Goal: Task Accomplishment & Management: Complete application form

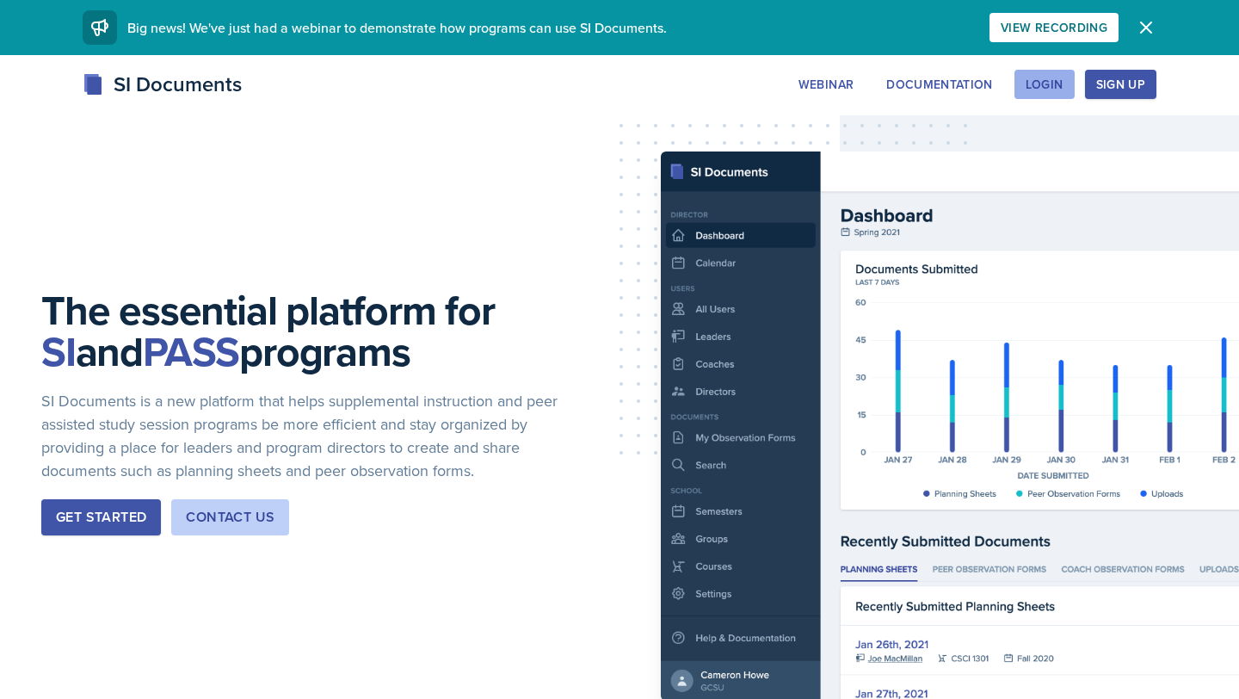
click at [1057, 75] on button "Login" at bounding box center [1044, 84] width 60 height 29
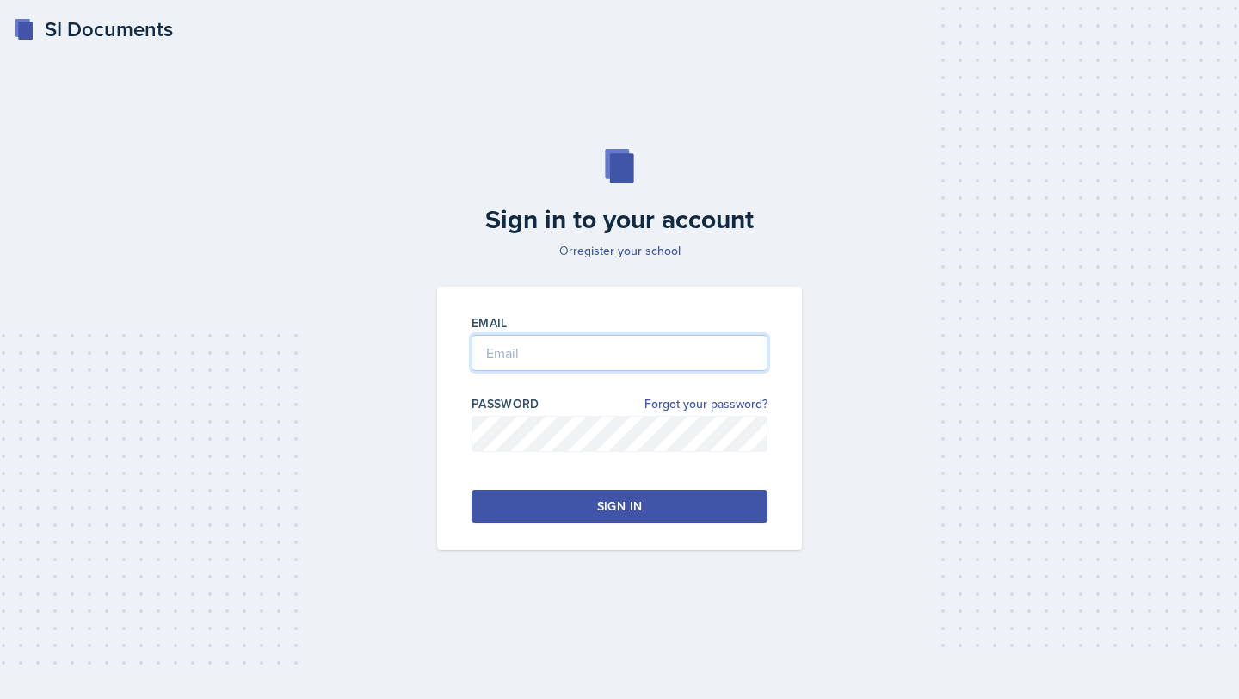
type input "[EMAIL_ADDRESS][DOMAIN_NAME]"
click at [553, 350] on input "[EMAIL_ADDRESS][DOMAIN_NAME]" at bounding box center [620, 353] width 296 height 36
click at [509, 499] on button "Sign in" at bounding box center [620, 506] width 296 height 33
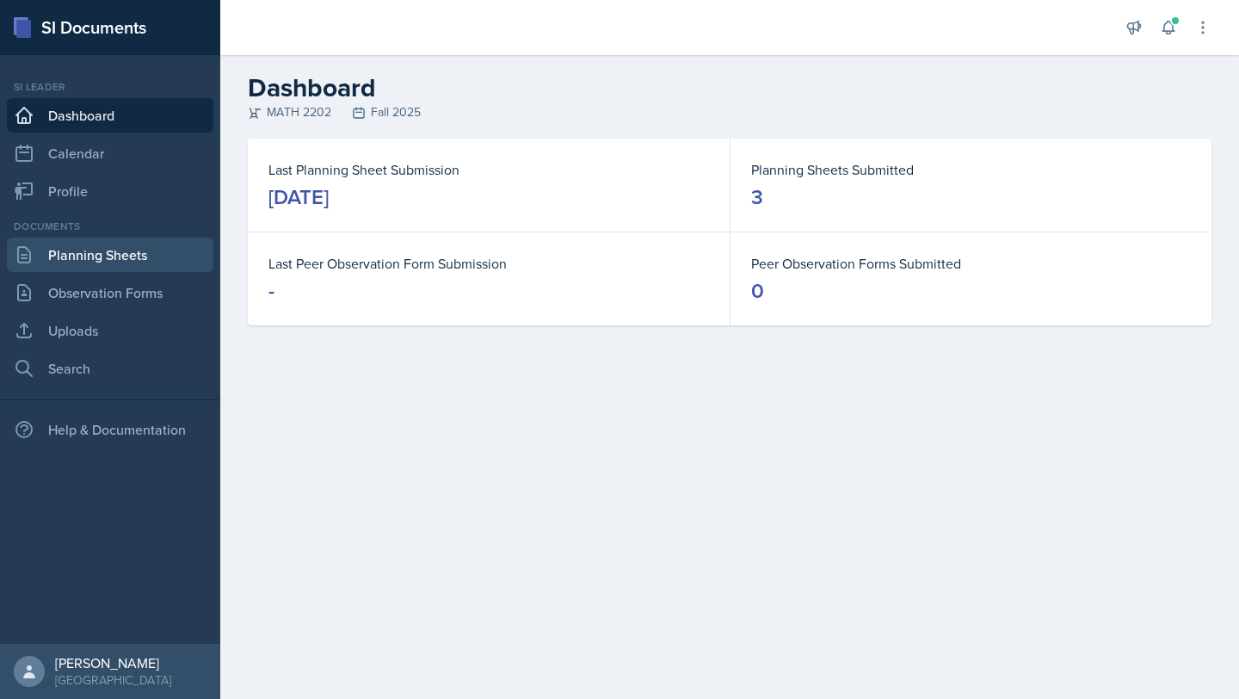
click at [121, 251] on link "Planning Sheets" at bounding box center [110, 254] width 207 height 34
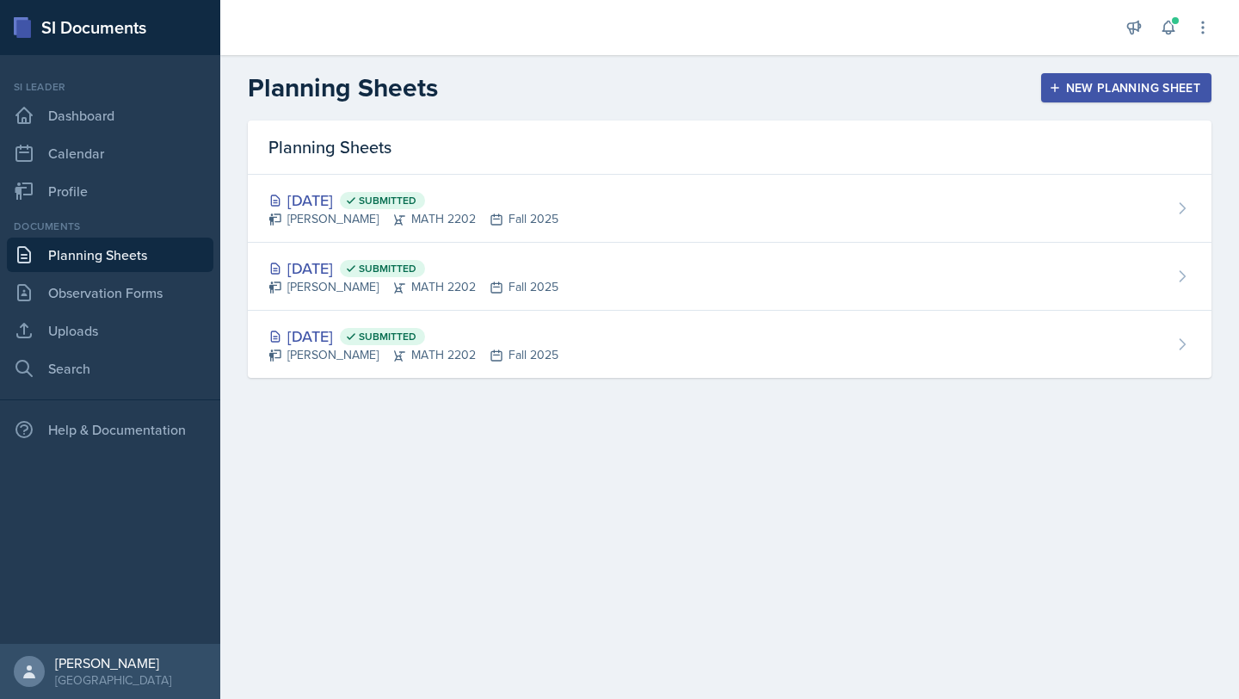
click at [1081, 89] on div "New Planning Sheet" at bounding box center [1126, 88] width 148 height 14
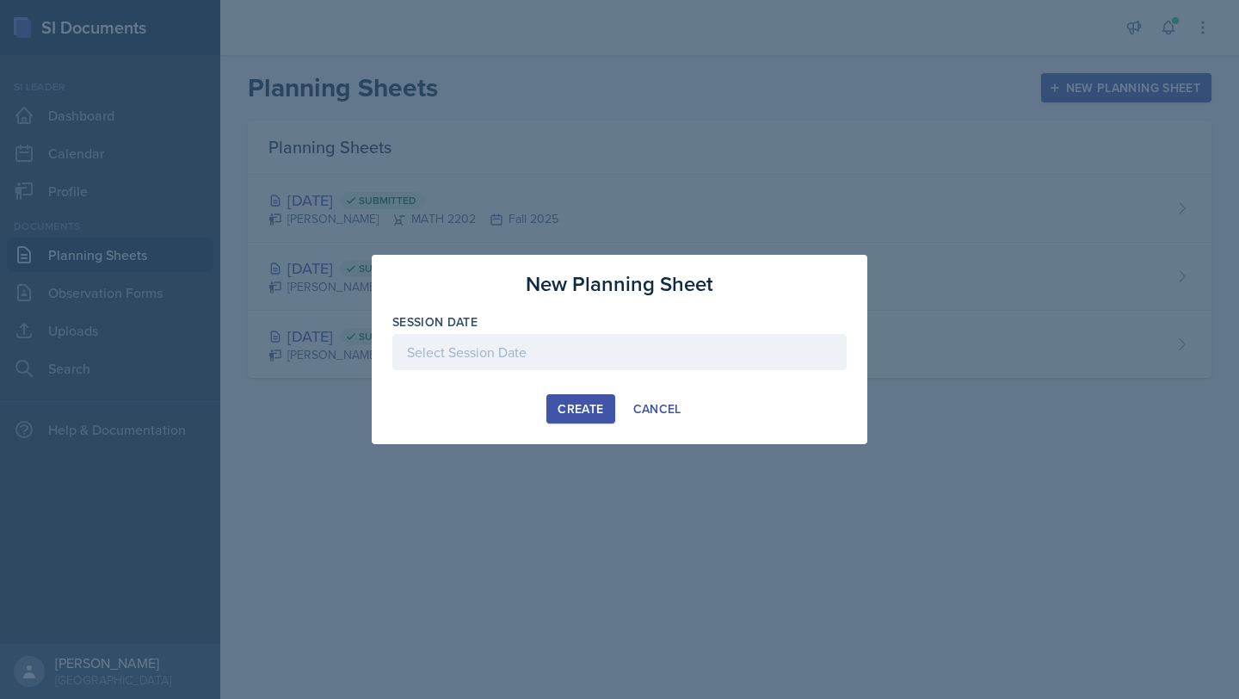
click at [518, 343] on div at bounding box center [619, 352] width 454 height 36
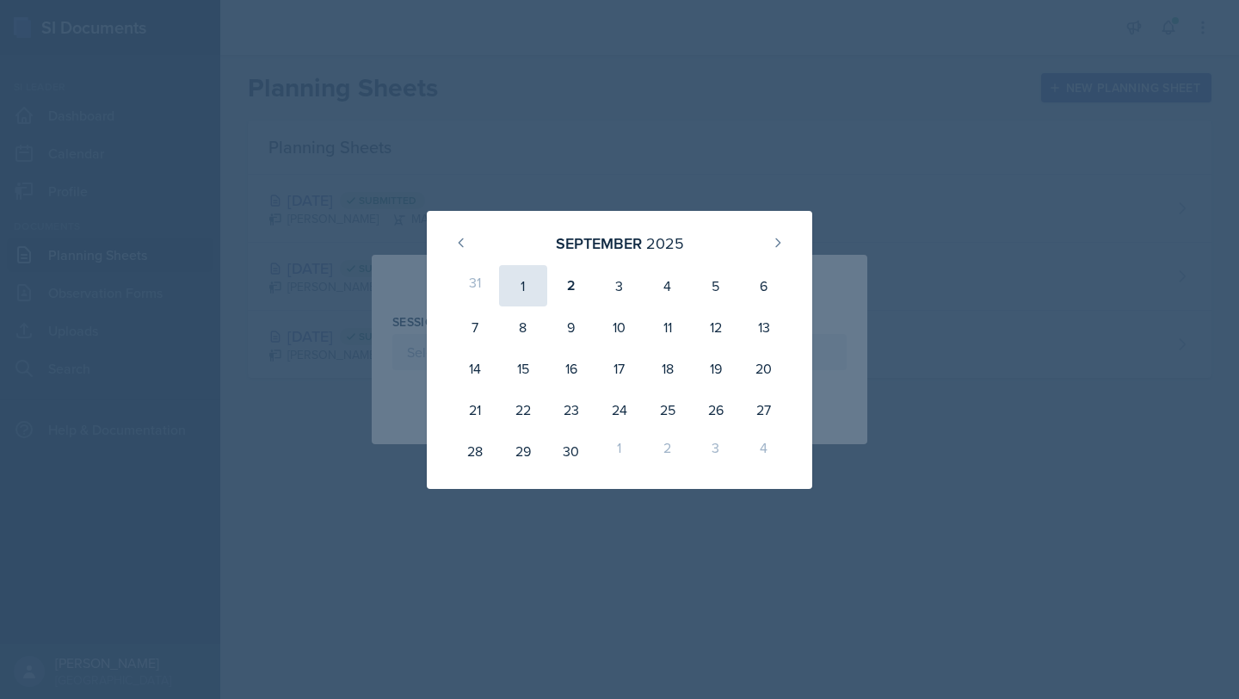
click at [510, 293] on div "1" at bounding box center [523, 285] width 48 height 41
type input "[DATE]"
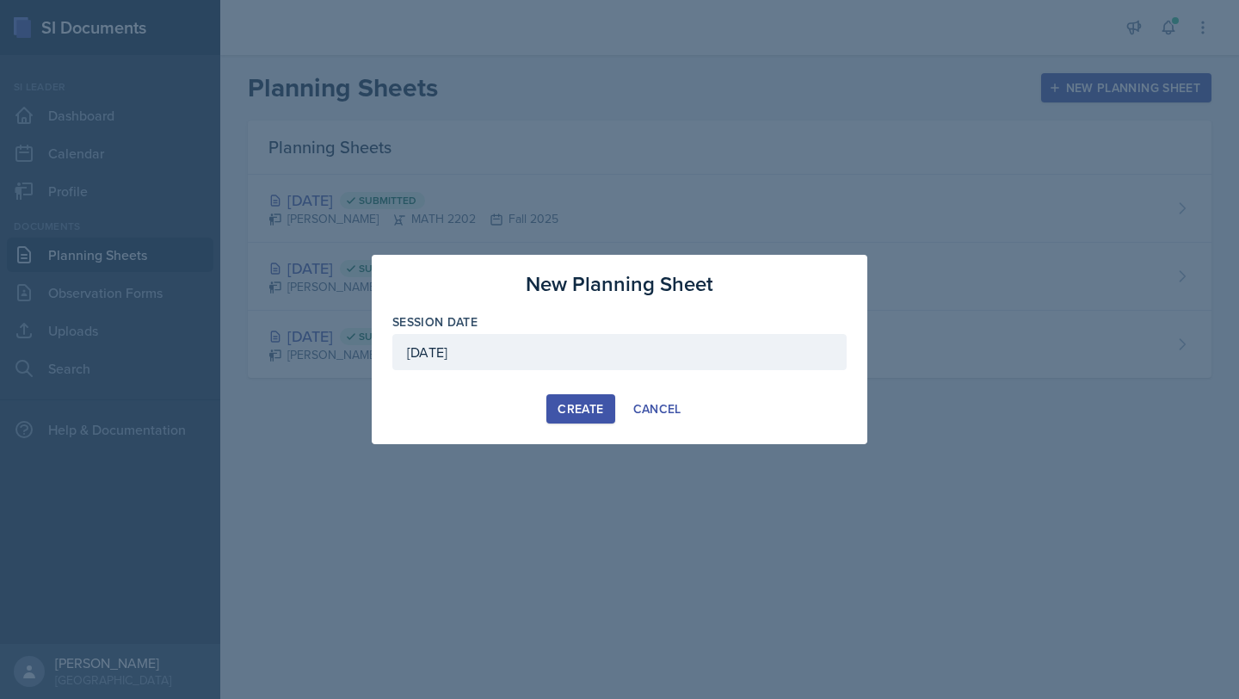
click at [593, 404] on div "Create" at bounding box center [581, 409] width 46 height 14
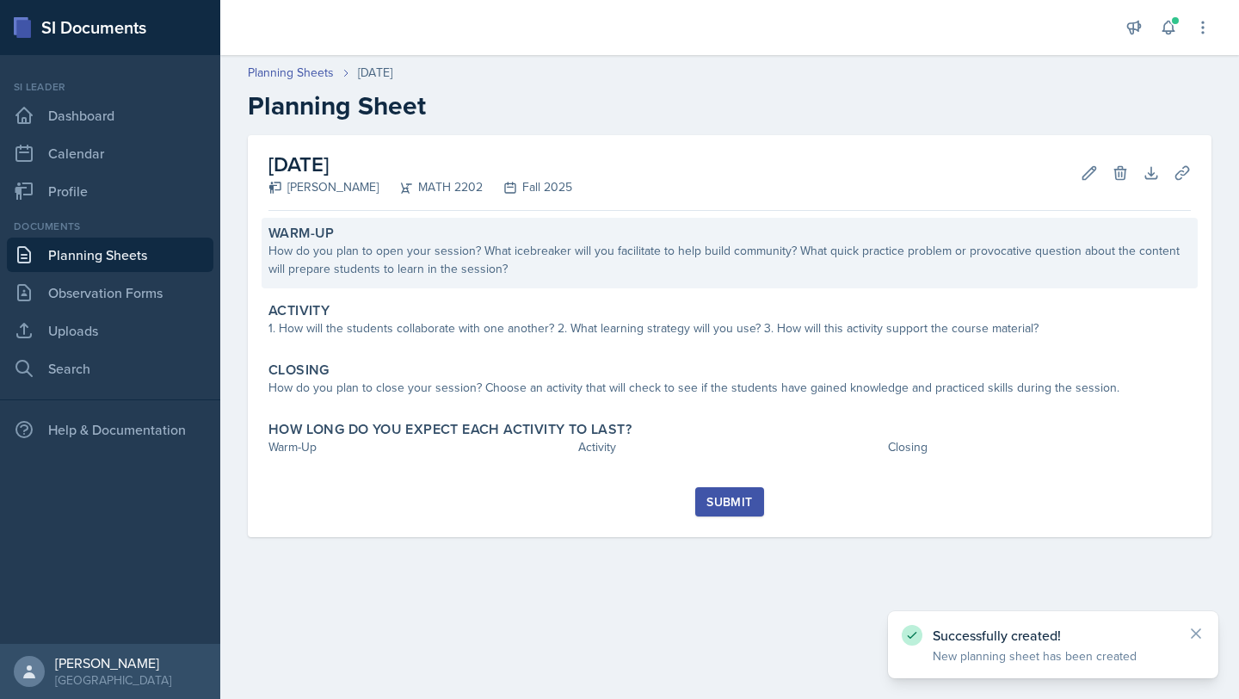
click at [469, 243] on div "How do you plan to open your session? What icebreaker will you facilitate to he…" at bounding box center [729, 260] width 922 height 36
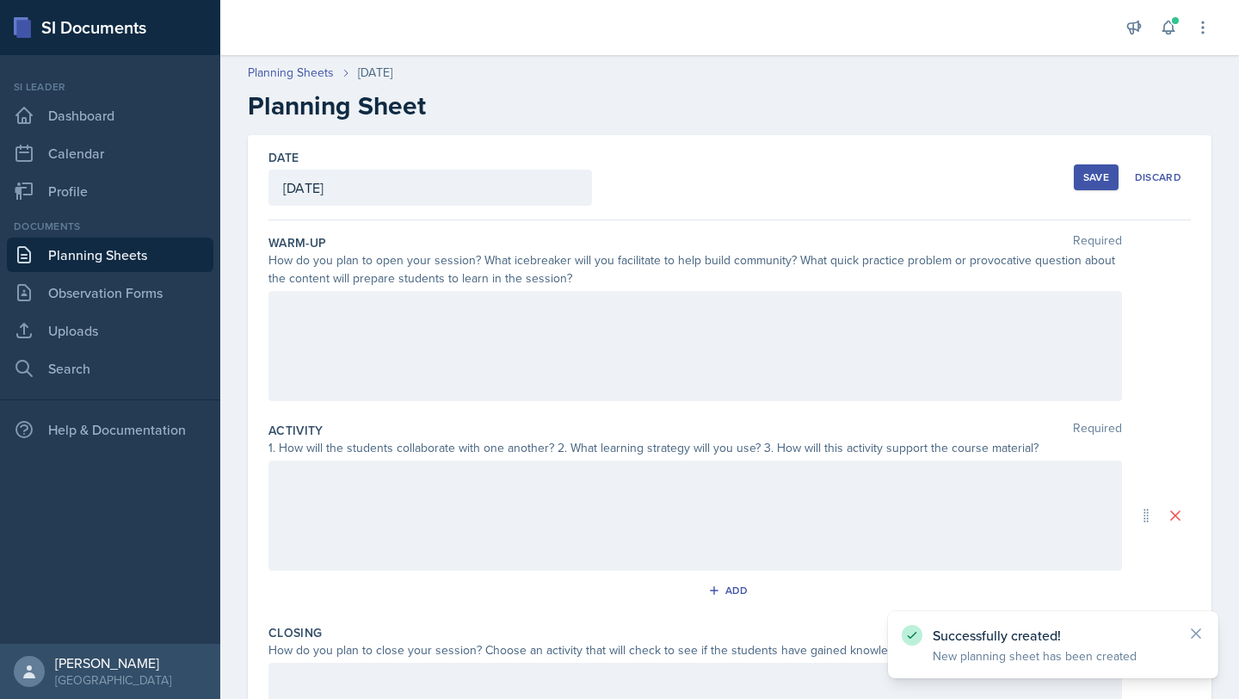
click at [399, 324] on div at bounding box center [695, 346] width 854 height 110
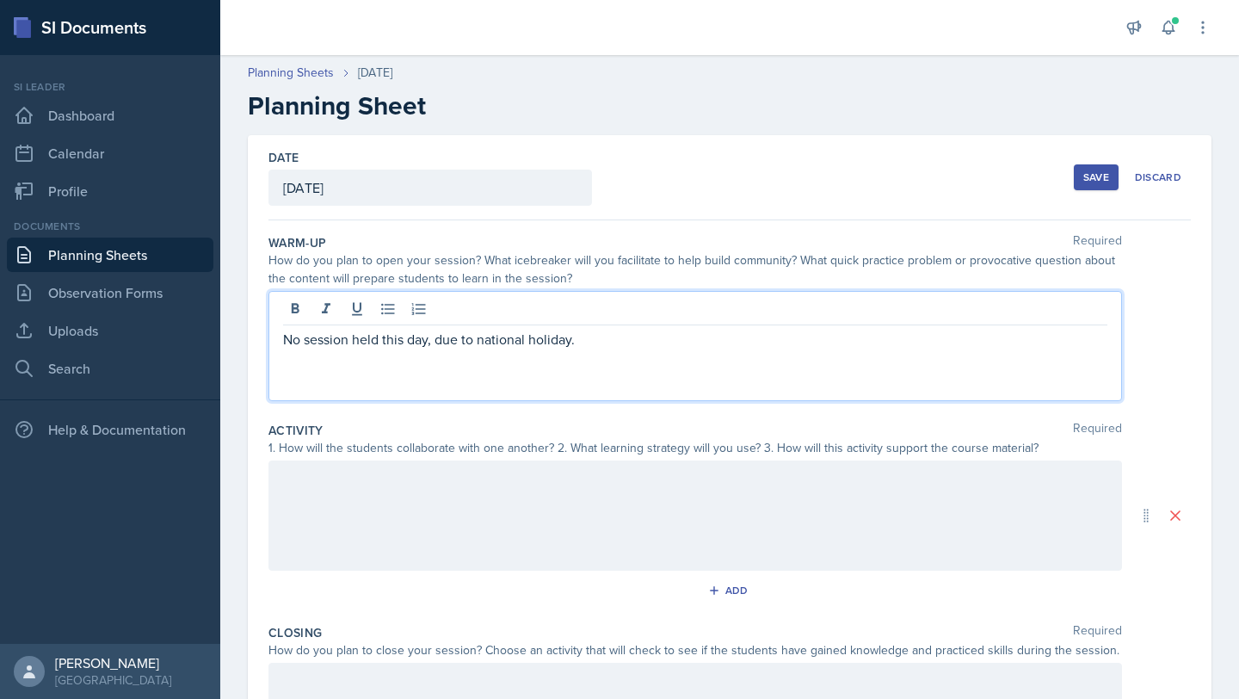
click at [521, 468] on div at bounding box center [695, 515] width 854 height 110
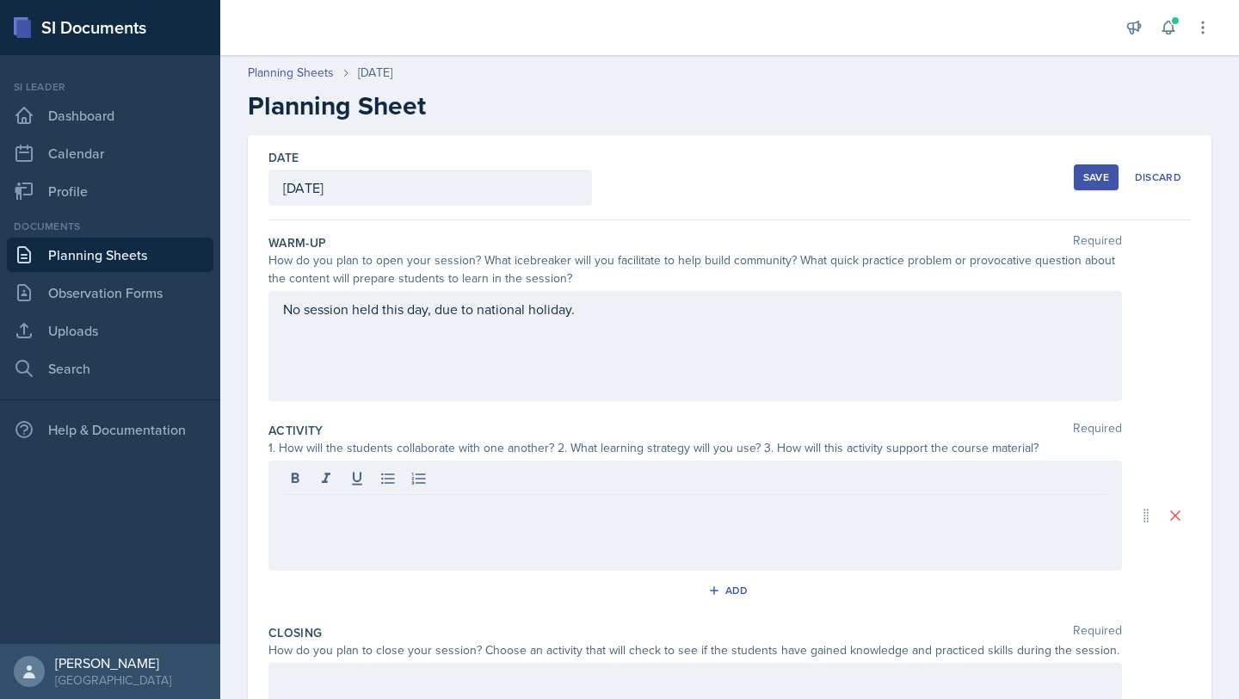
drag, startPoint x: 620, startPoint y: 323, endPoint x: 255, endPoint y: 305, distance: 366.1
click at [255, 305] on div "Date [DATE] [DATE] 31 1 2 3 4 5 6 7 8 9 10 11 12 13 14 15 16 17 18 19 20 21 22 …" at bounding box center [730, 515] width 964 height 761
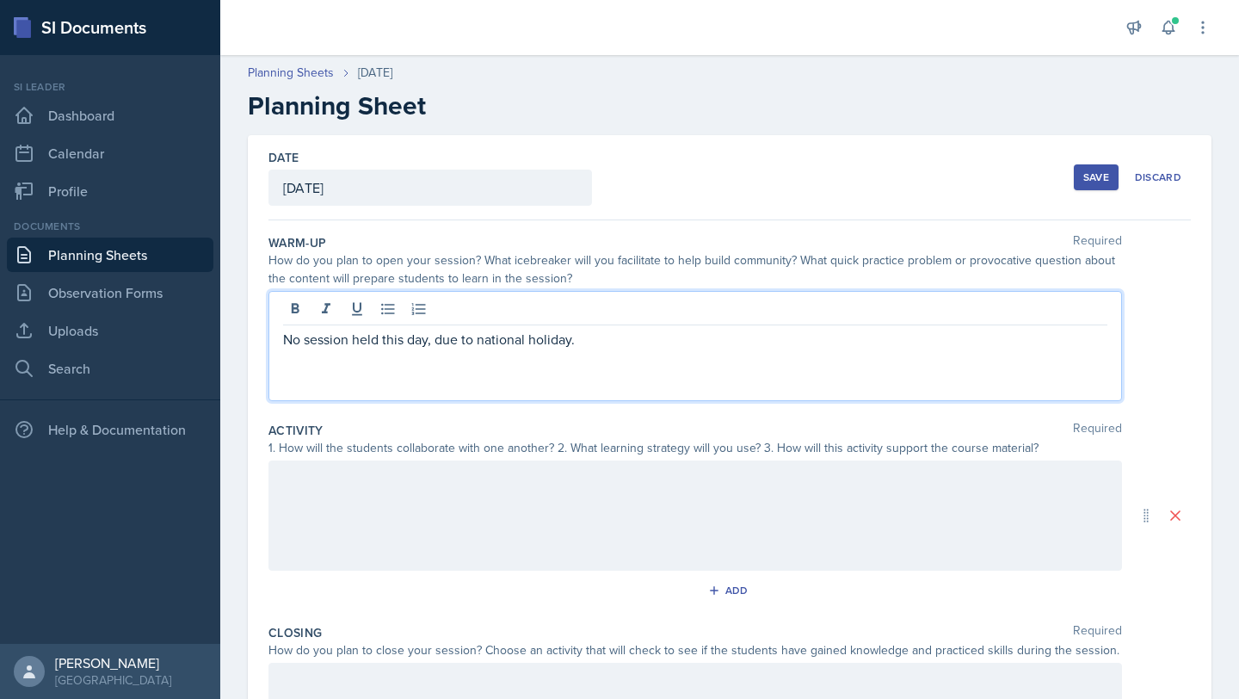
click at [287, 313] on div "No session held this day, due to national holiday." at bounding box center [695, 346] width 854 height 110
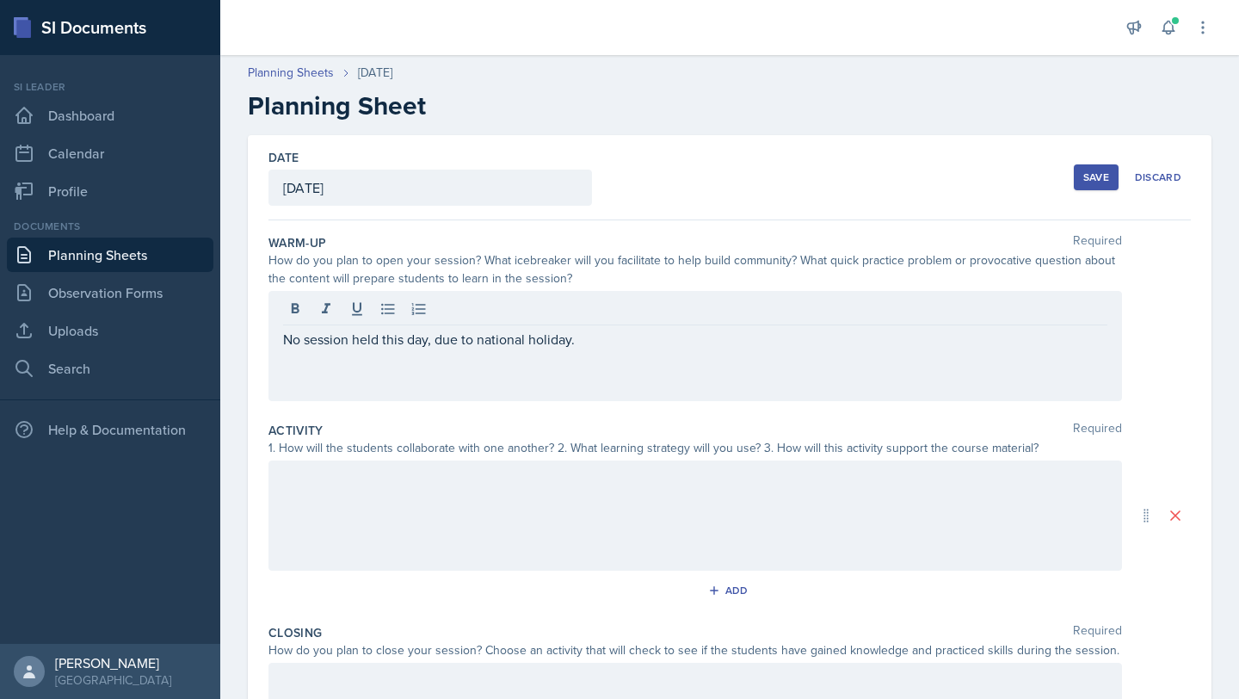
drag, startPoint x: 281, startPoint y: 341, endPoint x: 596, endPoint y: 351, distance: 315.1
click at [596, 351] on div "No session held this day, due to national holiday." at bounding box center [695, 346] width 854 height 110
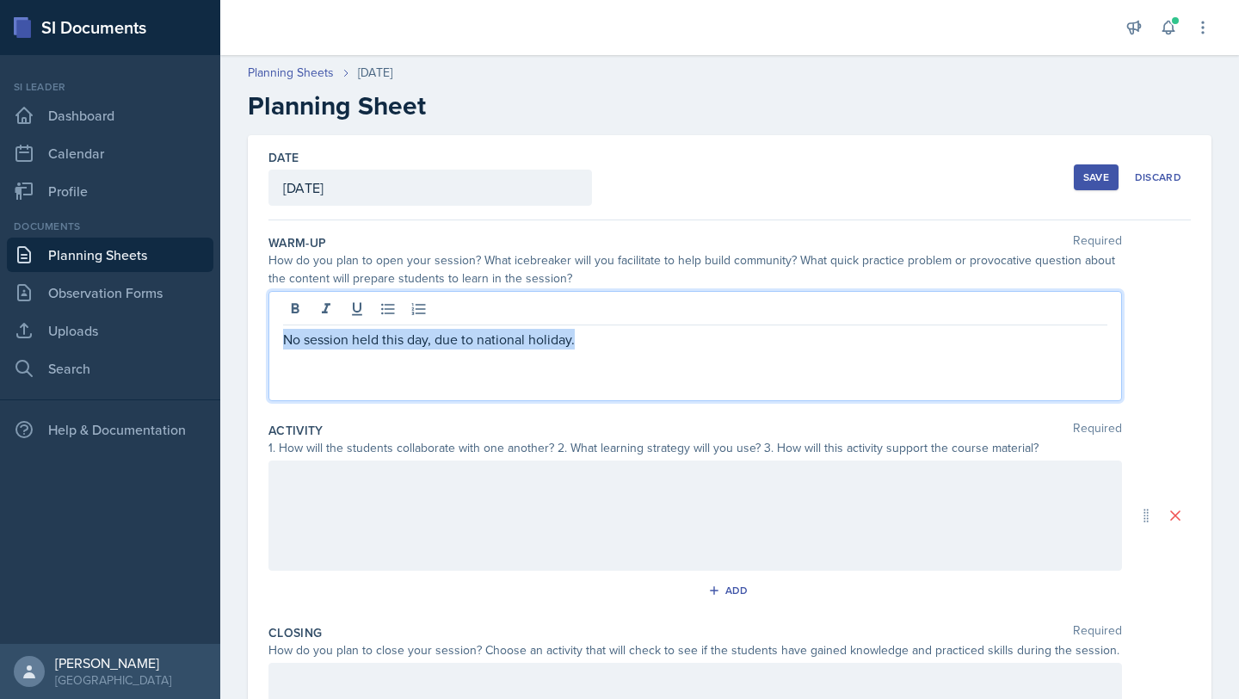
drag, startPoint x: 589, startPoint y: 347, endPoint x: 268, endPoint y: 330, distance: 321.4
click at [268, 330] on div "No session held this day, due to national holiday." at bounding box center [695, 346] width 854 height 110
copy p "No session held this day, due to national holiday."
click at [338, 513] on div at bounding box center [695, 515] width 854 height 110
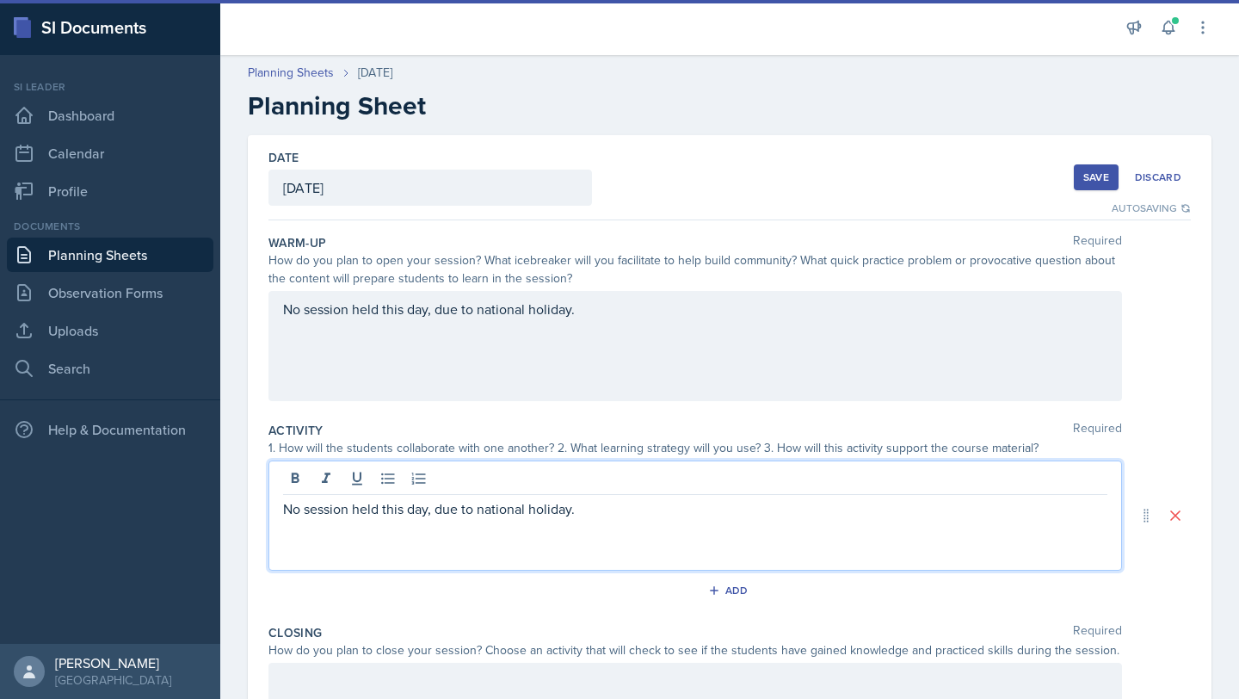
scroll to position [238, 0]
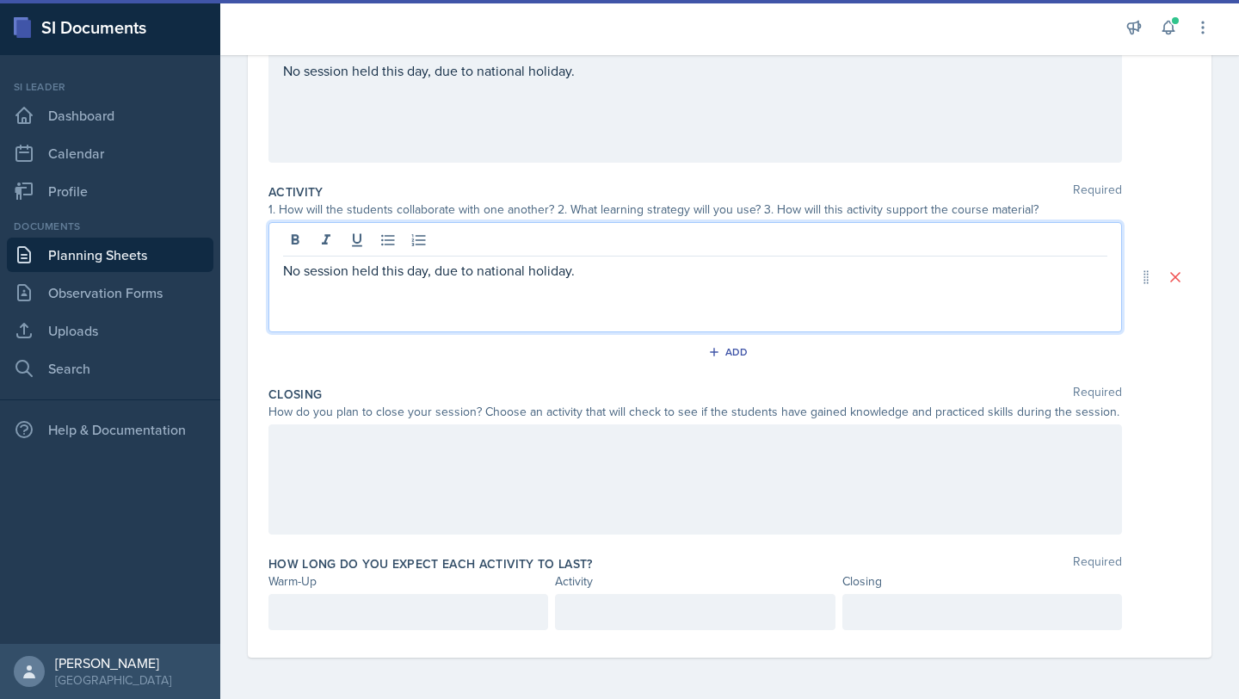
click at [361, 491] on div at bounding box center [695, 479] width 854 height 110
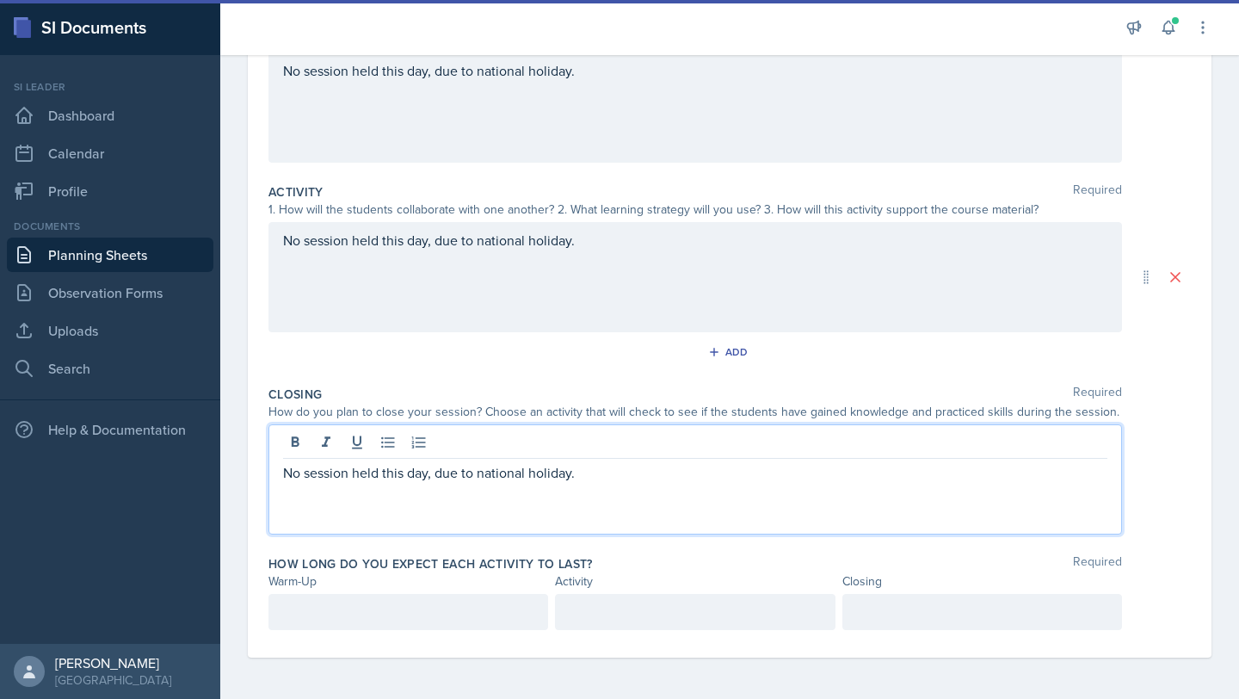
scroll to position [268, 0]
click at [343, 613] on p at bounding box center [408, 611] width 250 height 21
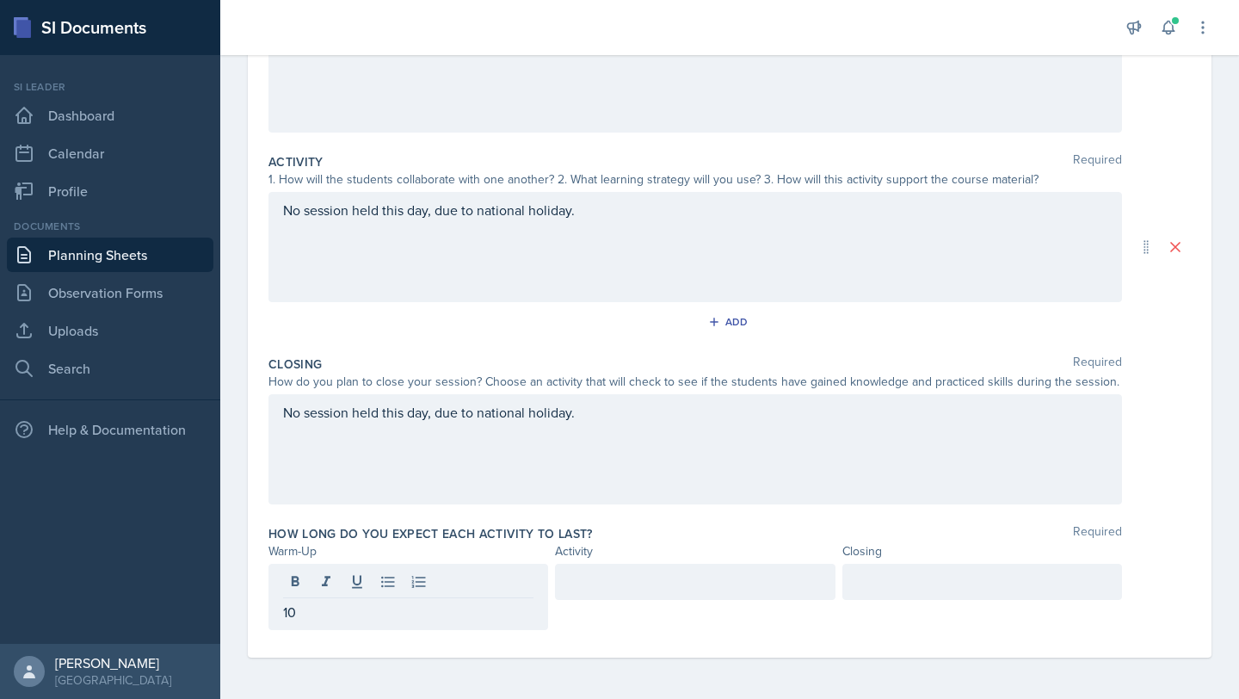
click at [609, 593] on div at bounding box center [695, 582] width 280 height 36
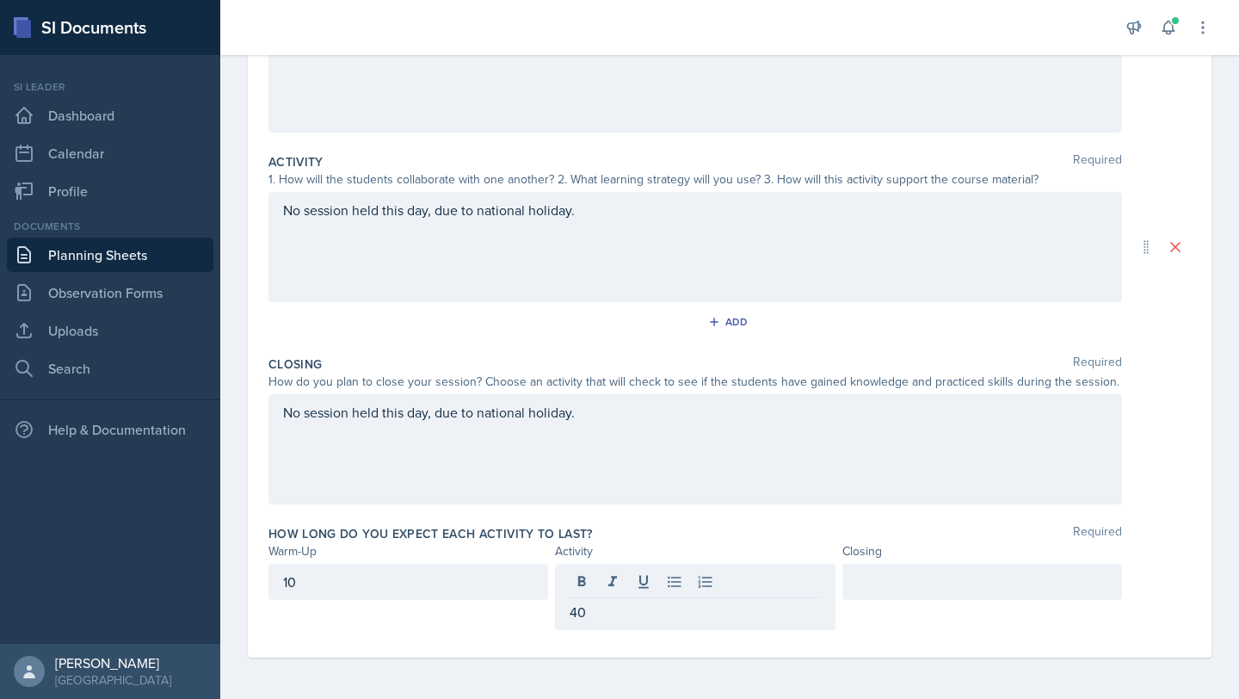
click at [913, 593] on div at bounding box center [982, 582] width 280 height 36
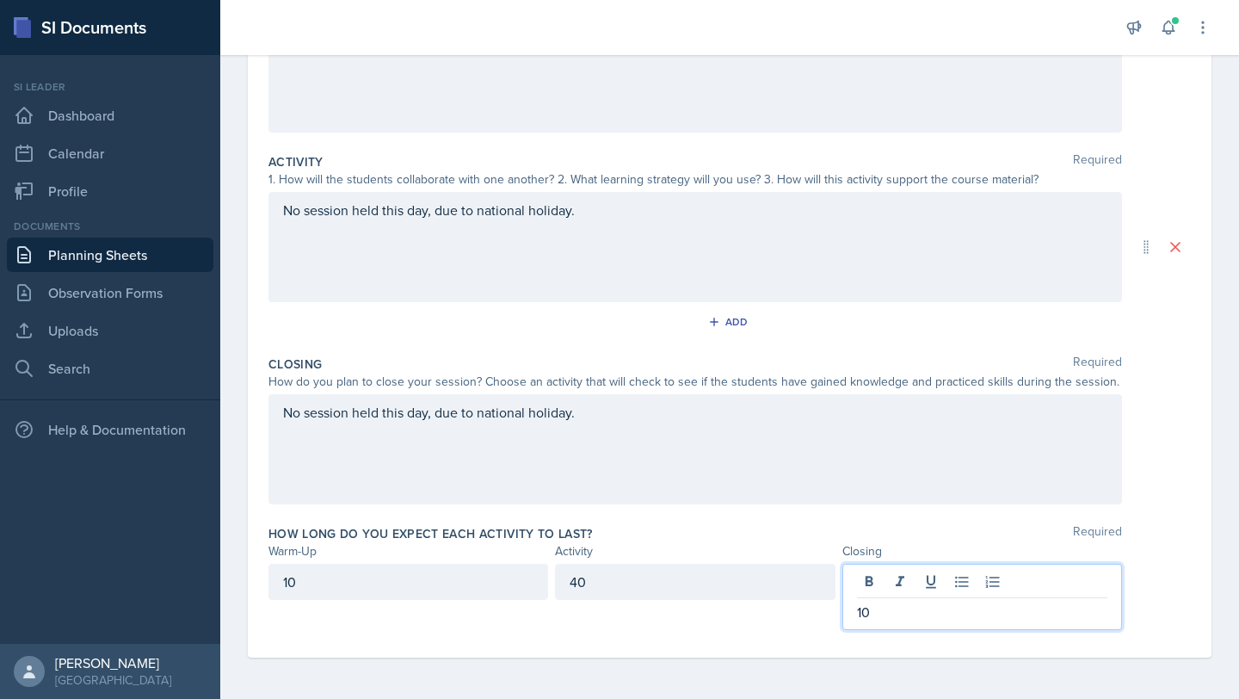
click at [646, 588] on div "40" at bounding box center [695, 582] width 280 height 36
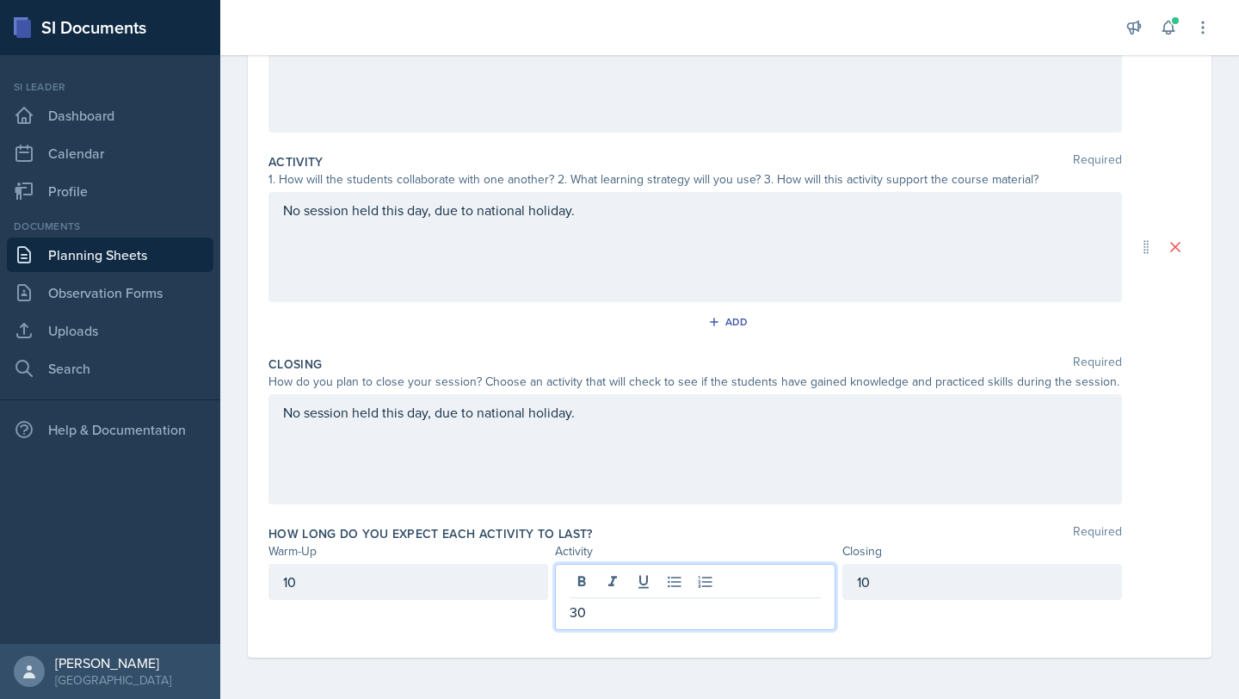
click at [1238, 510] on div "Date [DATE] [DATE] 31 1 2 3 4 5 6 7 8 9 10 11 12 13 14 15 16 17 18 19 20 21 22 …" at bounding box center [729, 283] width 1019 height 832
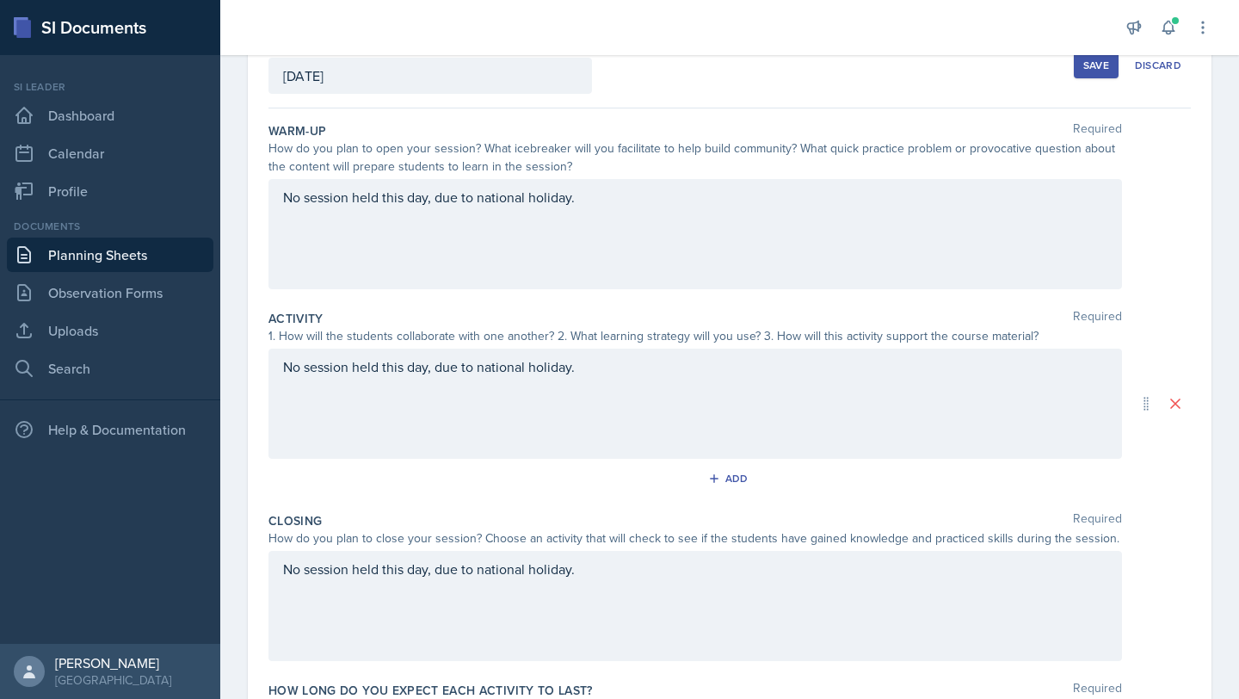
scroll to position [0, 0]
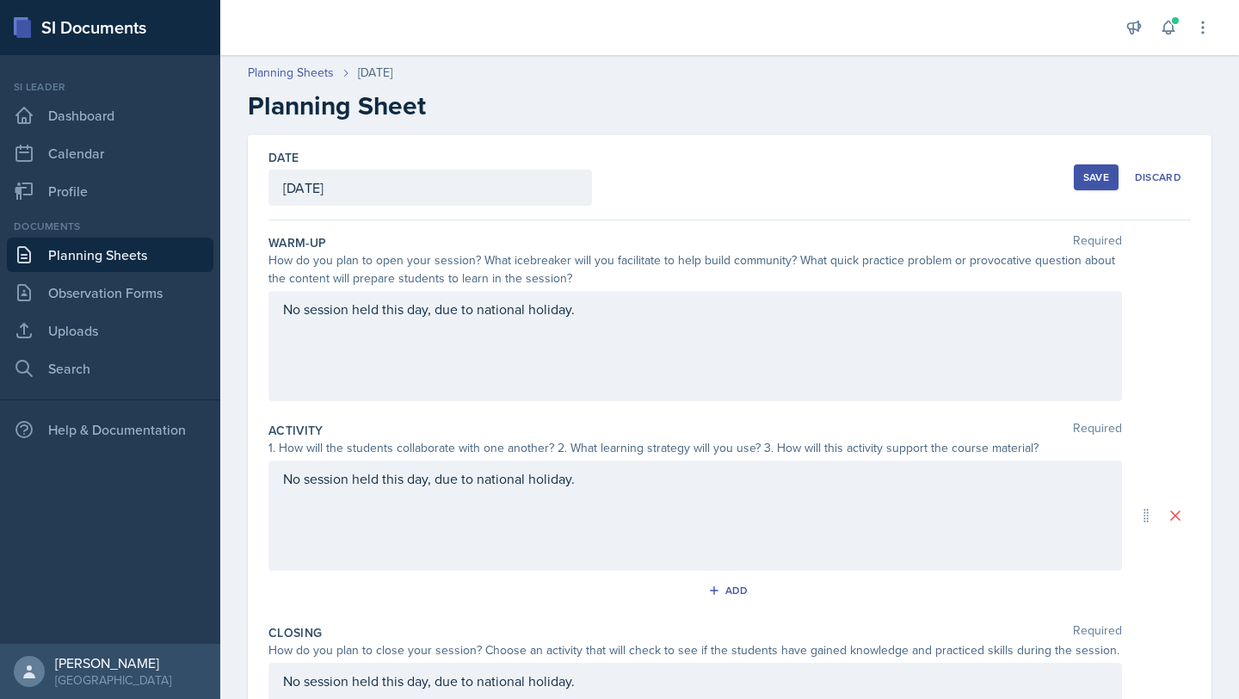
click at [1095, 177] on div "Save" at bounding box center [1096, 177] width 26 height 14
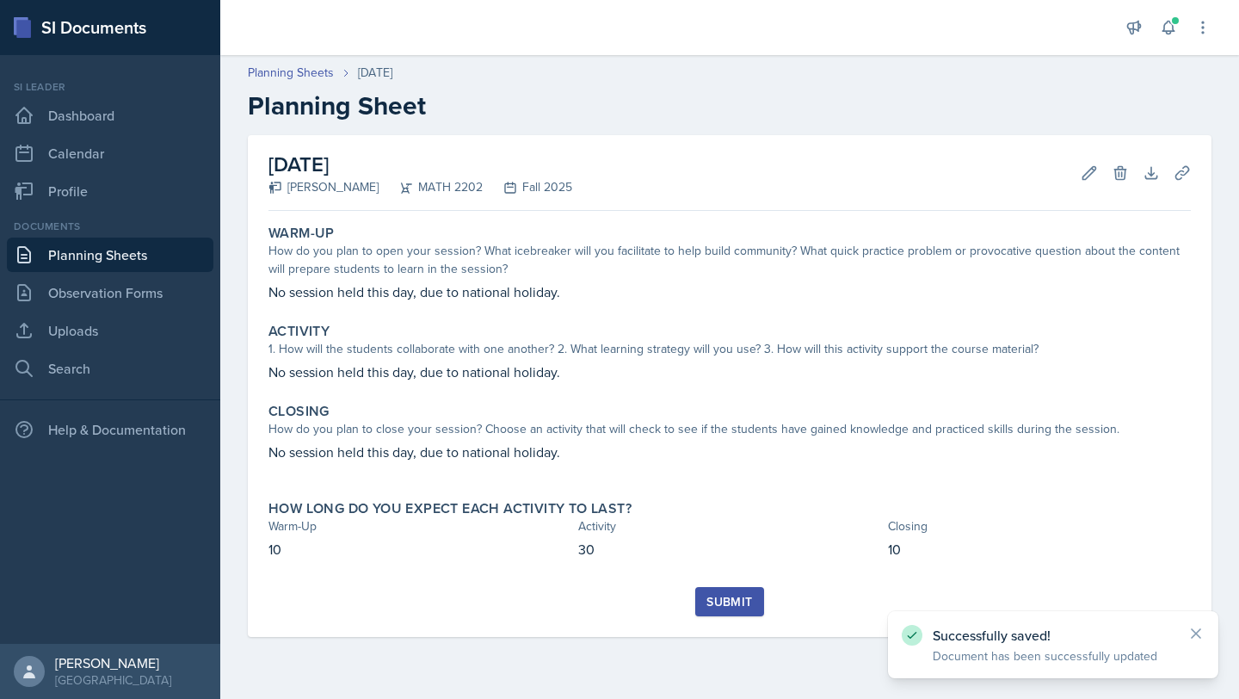
click at [741, 595] on div "Submit" at bounding box center [729, 602] width 46 height 14
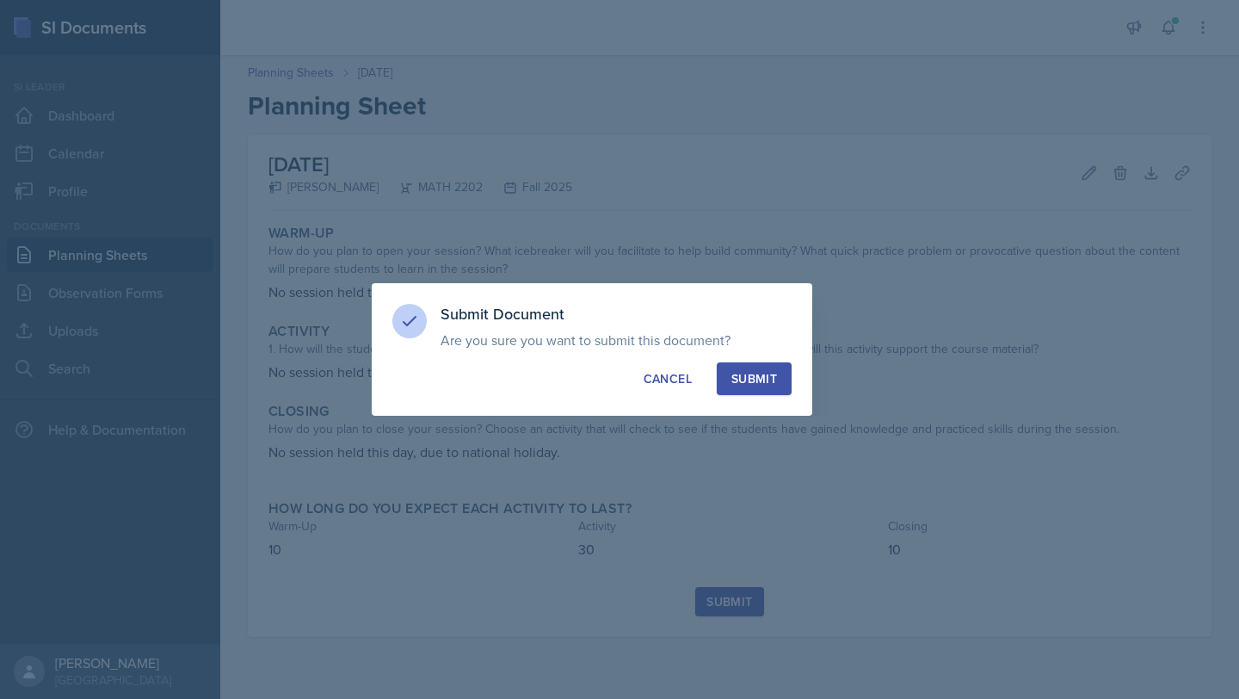
click at [768, 371] on div "Submit" at bounding box center [754, 378] width 46 height 17
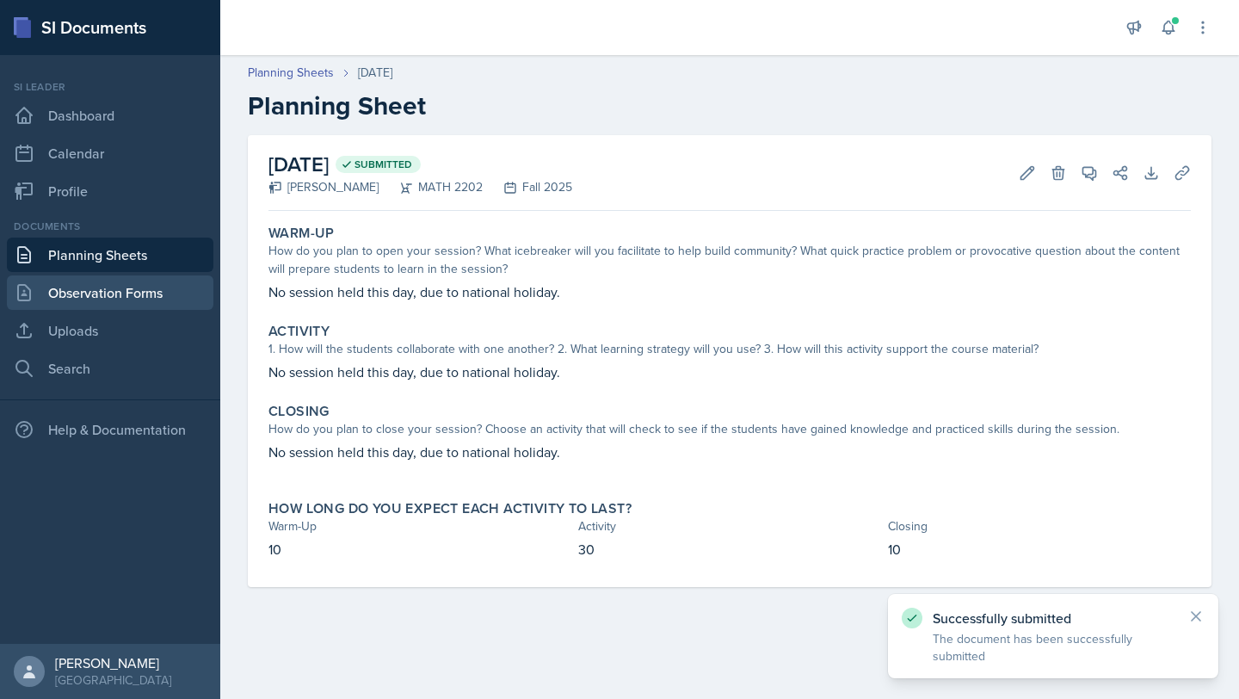
click at [75, 302] on link "Observation Forms" at bounding box center [110, 292] width 207 height 34
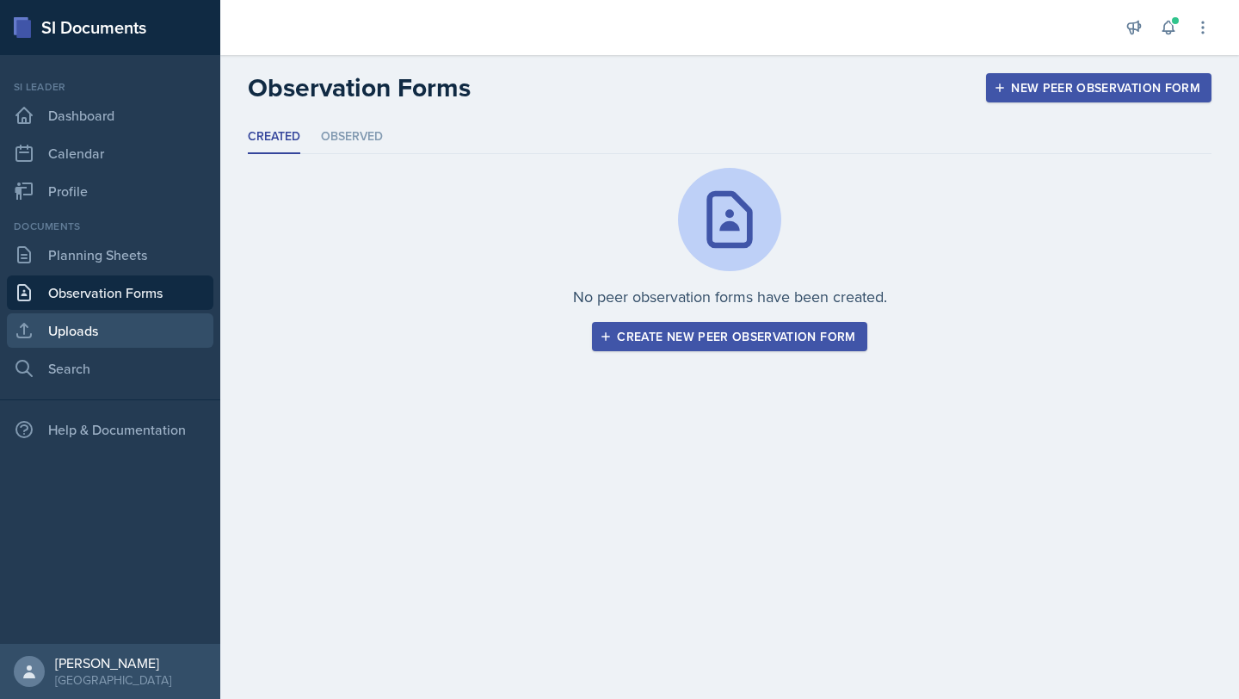
click at [71, 323] on link "Uploads" at bounding box center [110, 330] width 207 height 34
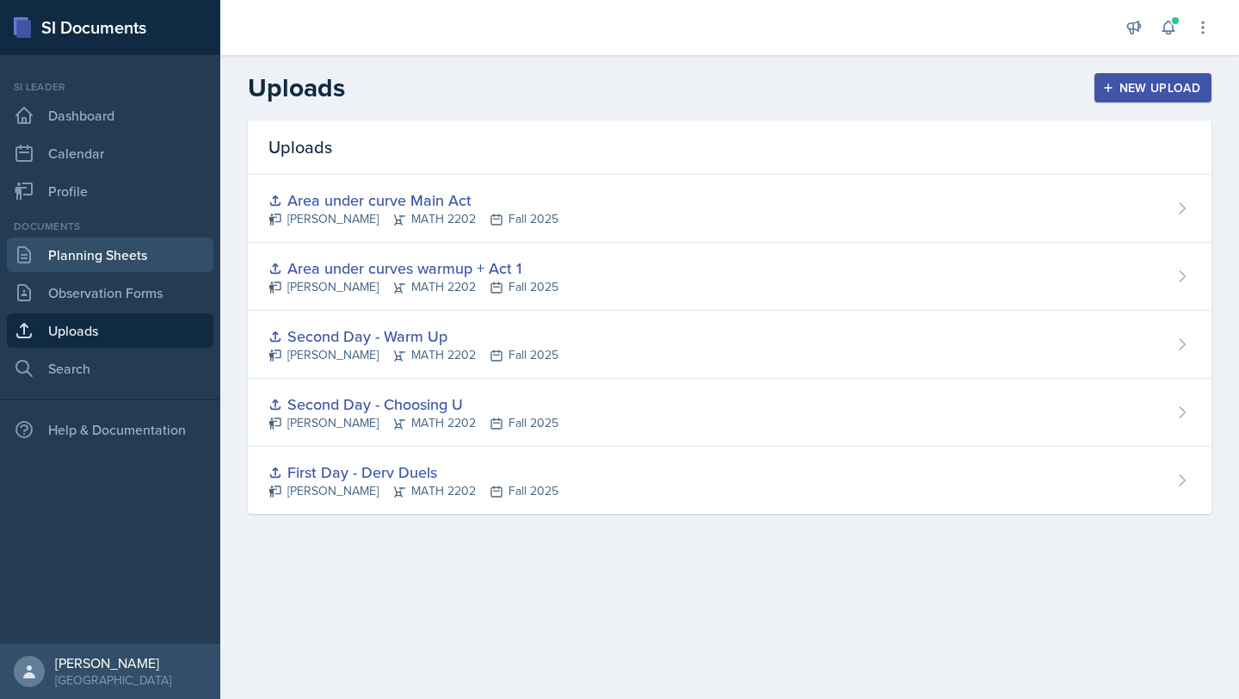
click at [77, 255] on link "Planning Sheets" at bounding box center [110, 254] width 207 height 34
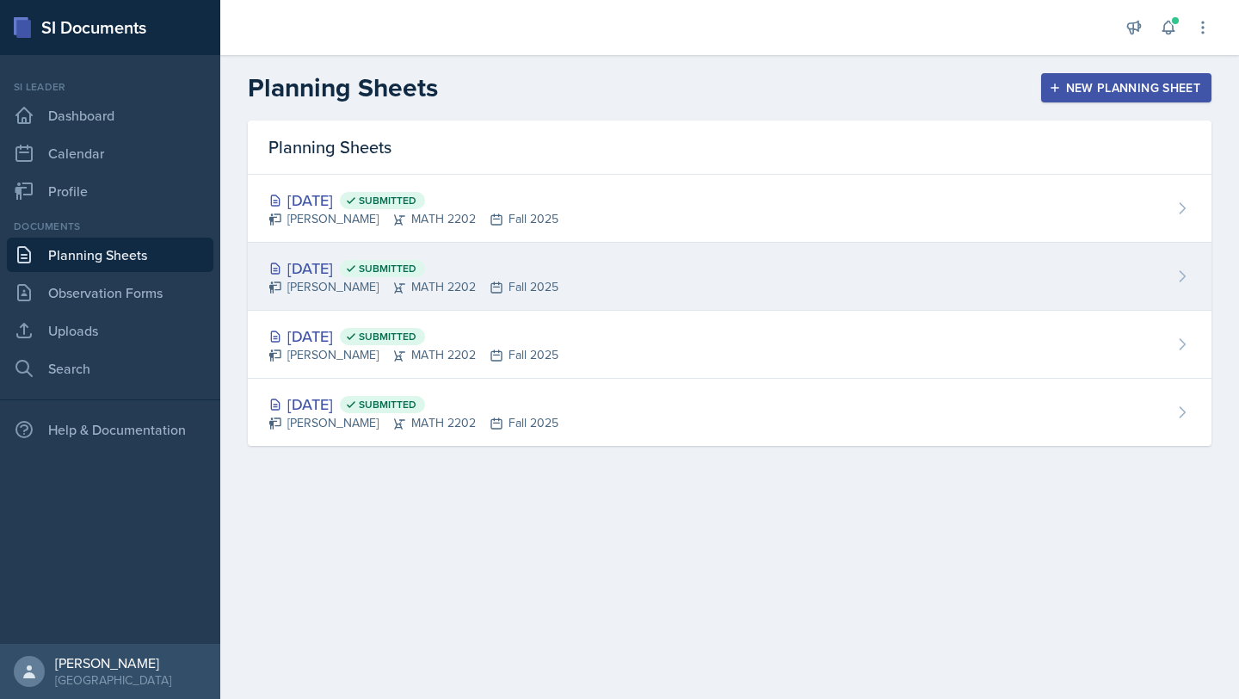
click at [381, 282] on div "[PERSON_NAME] MATH 2202 Fall 2025" at bounding box center [413, 287] width 290 height 18
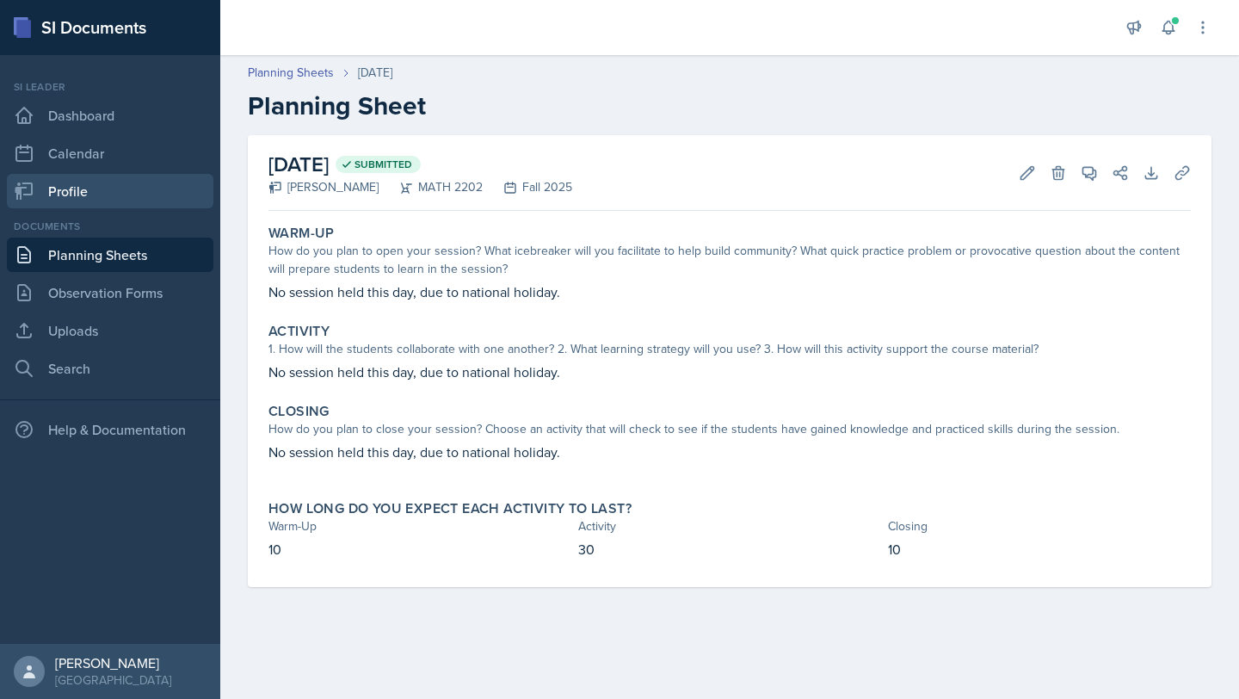
click at [83, 189] on link "Profile" at bounding box center [110, 191] width 207 height 34
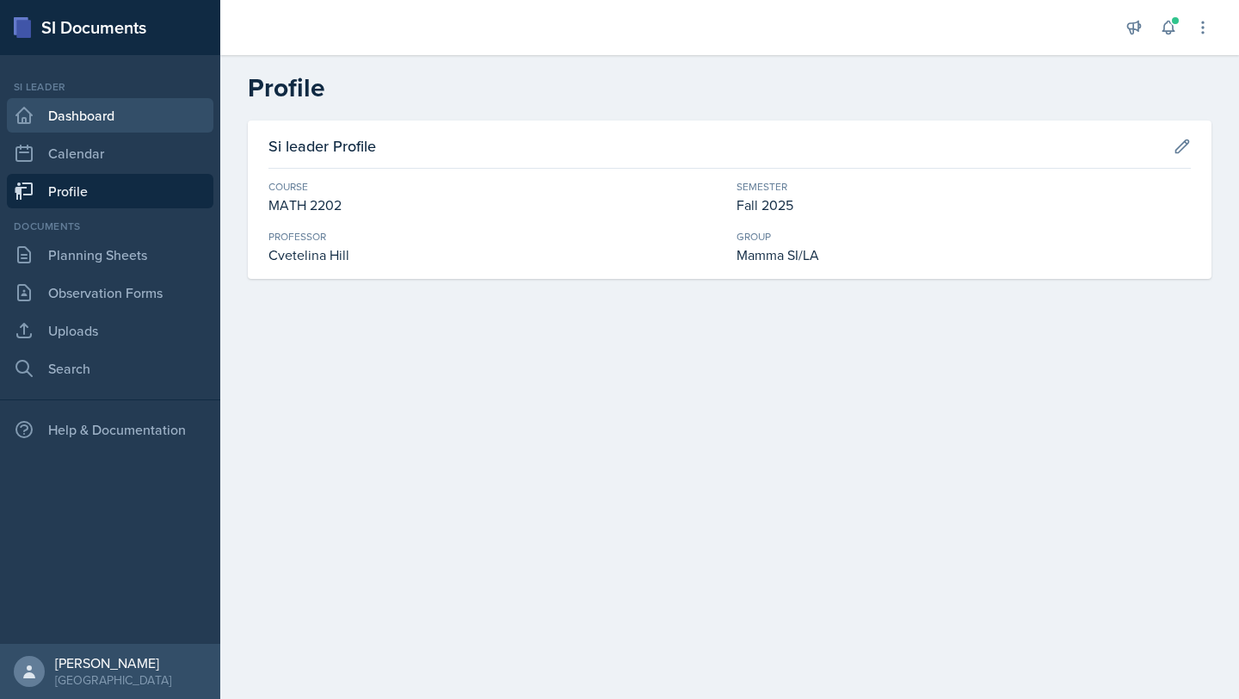
click at [74, 114] on link "Dashboard" at bounding box center [110, 115] width 207 height 34
